Goal: Find specific page/section: Find specific page/section

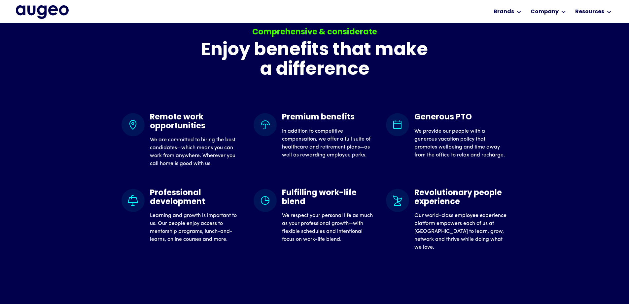
scroll to position [600, 0]
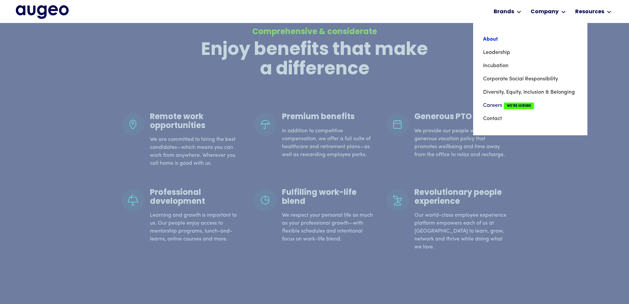
click at [502, 41] on link "About" at bounding box center [530, 39] width 94 height 13
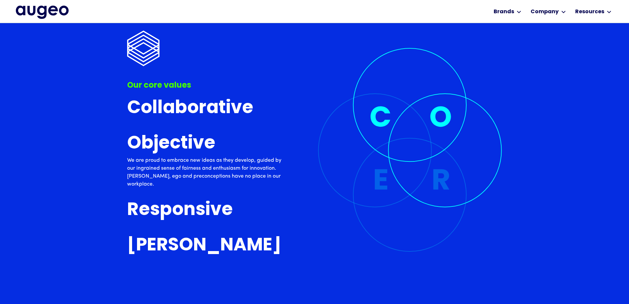
scroll to position [1665, 0]
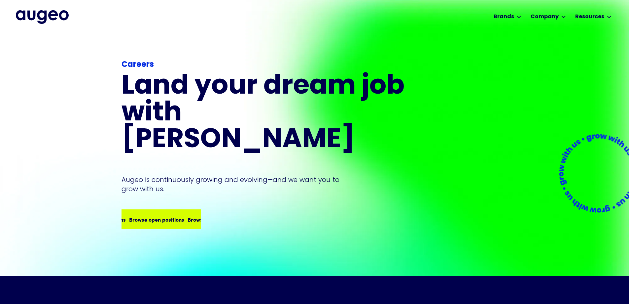
click at [178, 215] on div "Browse open positions" at bounding box center [158, 219] width 55 height 8
click at [178, 215] on div "Browse open positions" at bounding box center [205, 219] width 55 height 8
click at [166, 210] on div "Browse open positions Browse open positions Browse open positions Browse open p…" at bounding box center [161, 219] width 78 height 18
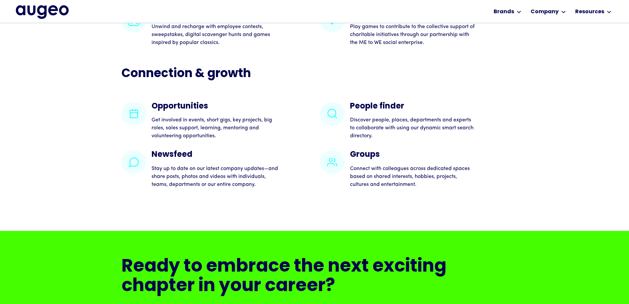
scroll to position [1432, 0]
